Goal: Transaction & Acquisition: Purchase product/service

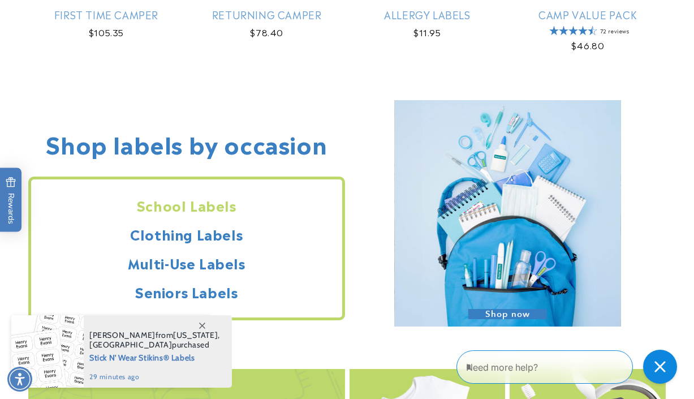
scroll to position [853, 0]
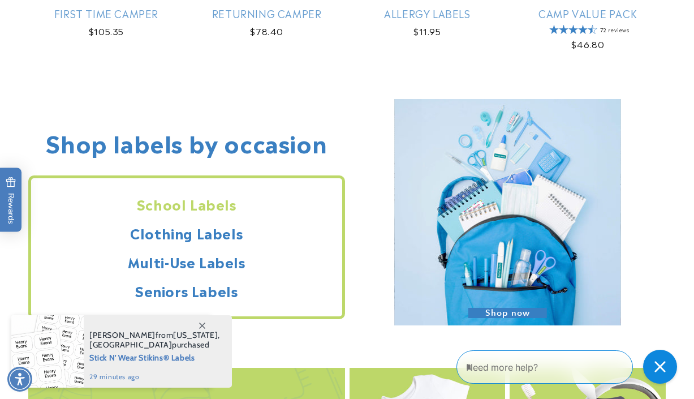
click at [146, 206] on h2 "School Labels" at bounding box center [186, 204] width 311 height 18
click at [198, 205] on h2 "School Labels" at bounding box center [186, 204] width 311 height 18
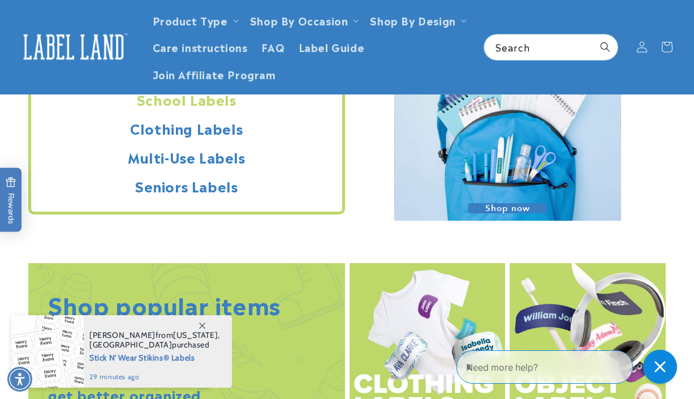
scroll to position [956, 0]
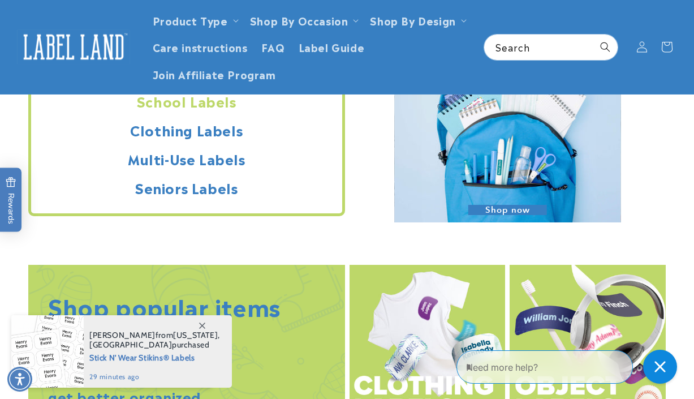
drag, startPoint x: 441, startPoint y: 153, endPoint x: 412, endPoint y: 163, distance: 30.4
click at [441, 153] on img at bounding box center [507, 109] width 226 height 226
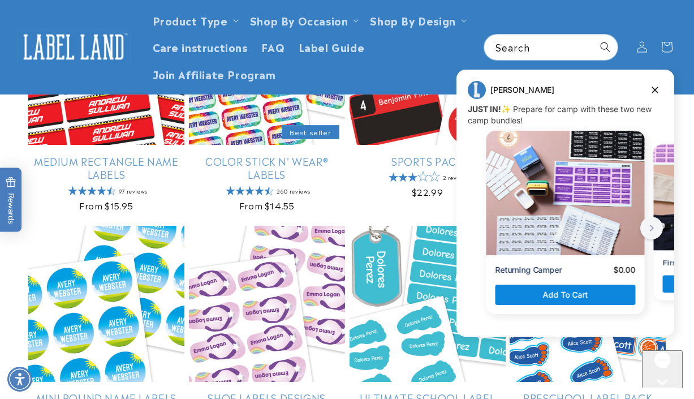
scroll to position [241, 0]
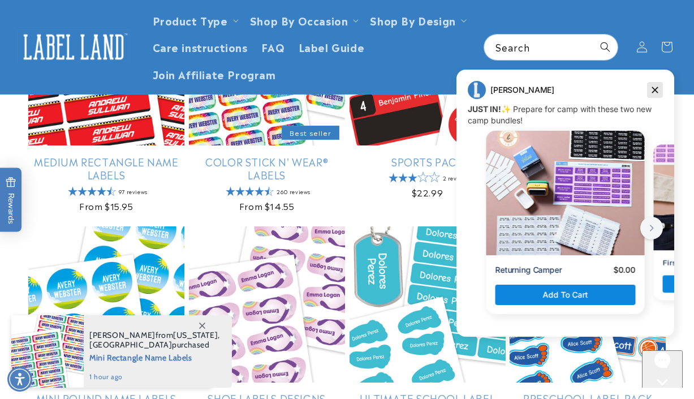
click at [657, 90] on icon "Dismiss campaign" at bounding box center [654, 90] width 11 height 14
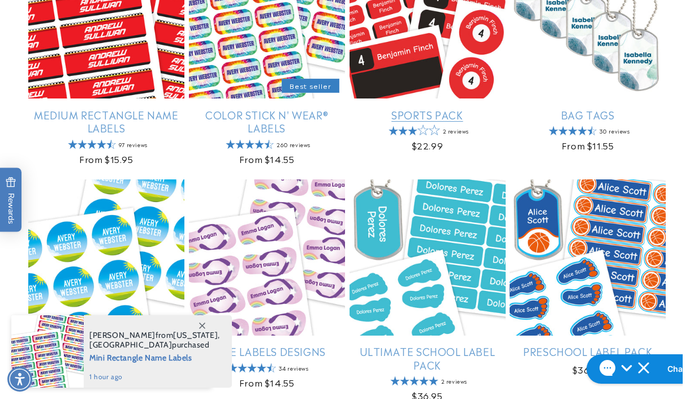
scroll to position [296, 0]
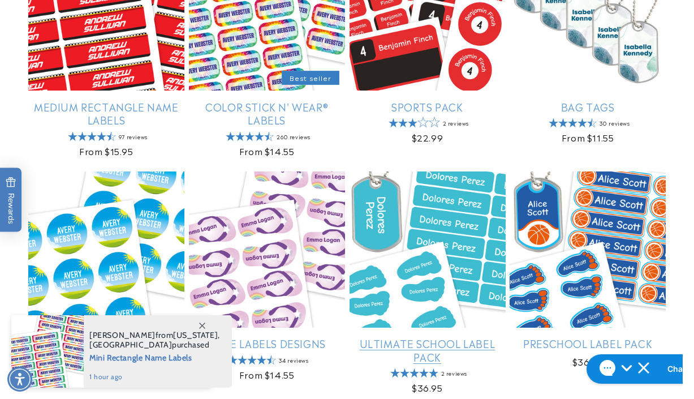
click at [401, 336] on link "Ultimate School Label Pack" at bounding box center [427, 349] width 156 height 27
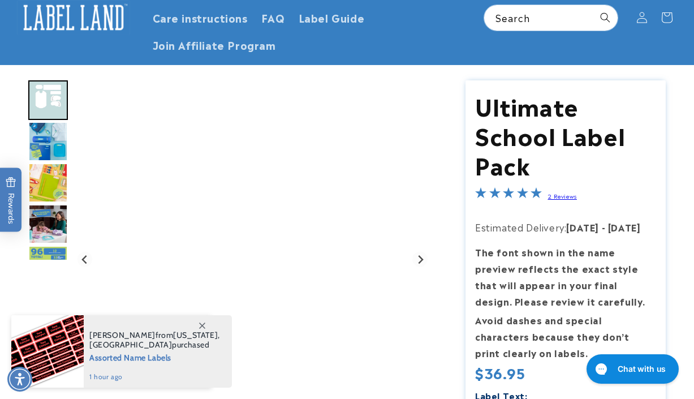
scroll to position [87, 0]
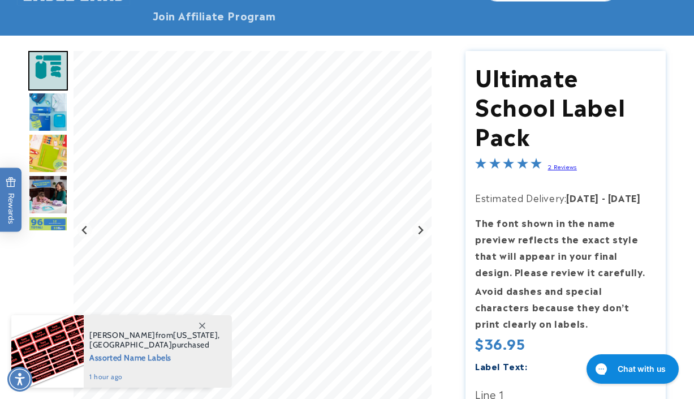
click at [53, 111] on img "Go to slide 3" at bounding box center [48, 112] width 40 height 40
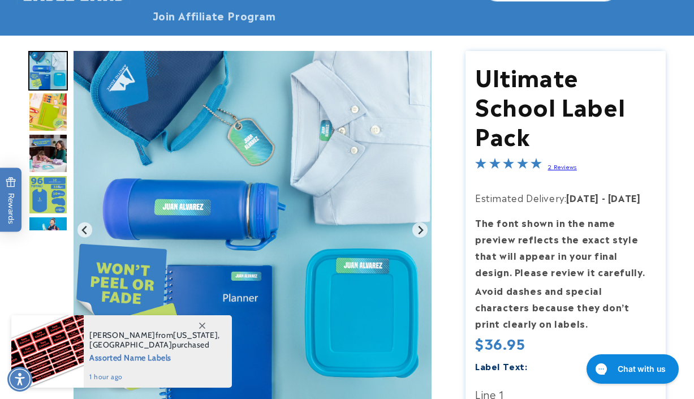
click at [45, 79] on img "Go to slide 3" at bounding box center [48, 71] width 40 height 40
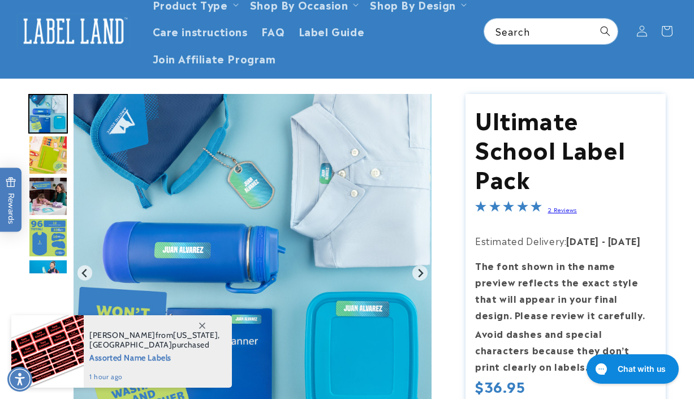
scroll to position [34, 0]
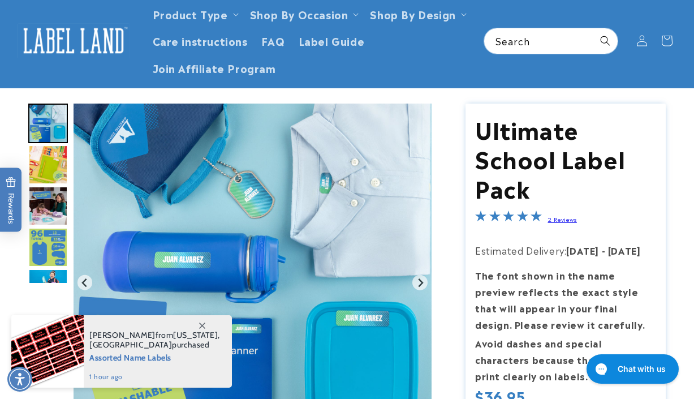
click at [52, 171] on img "Go to slide 4" at bounding box center [48, 165] width 40 height 40
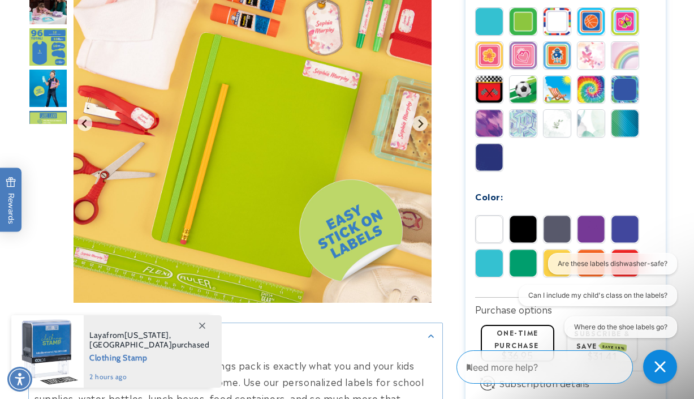
scroll to position [711, 0]
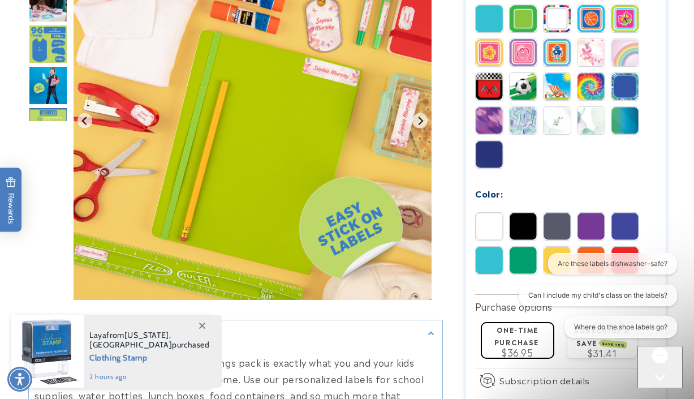
click at [494, 232] on img at bounding box center [489, 226] width 27 height 27
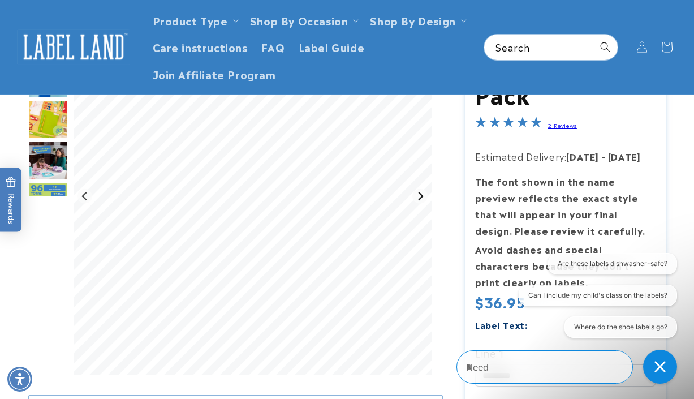
scroll to position [87, 0]
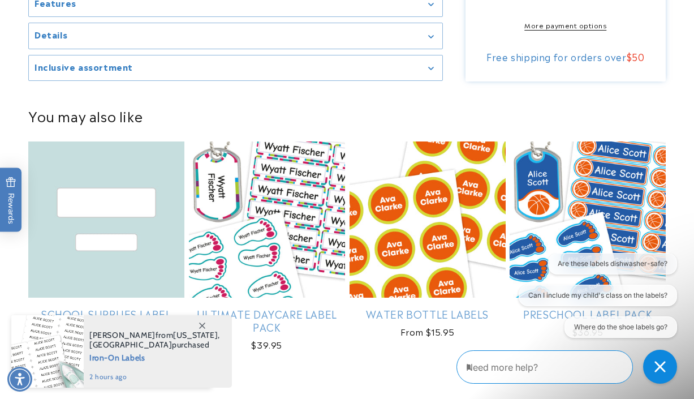
scroll to position [1180, 0]
